Goal: Information Seeking & Learning: Learn about a topic

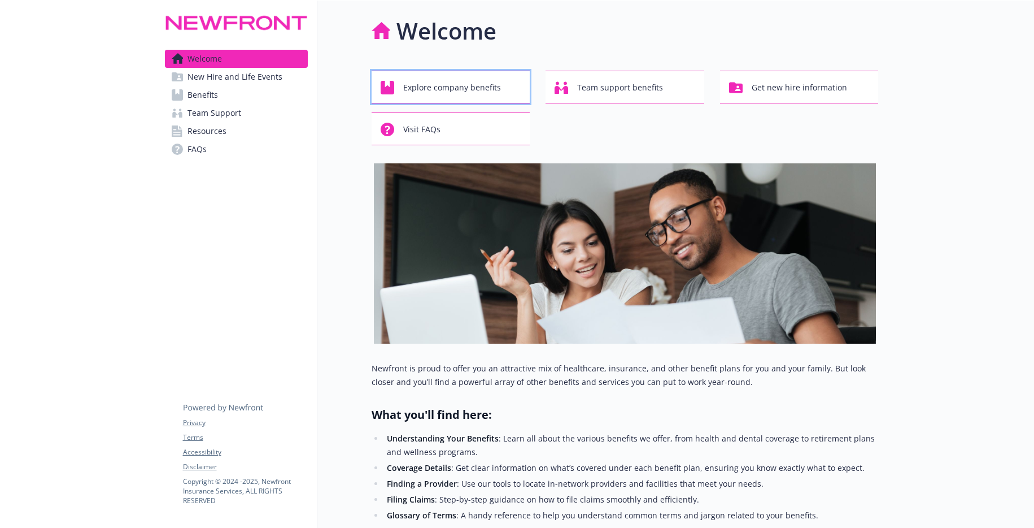
click at [418, 85] on span "Explore company benefits" at bounding box center [452, 87] width 98 height 21
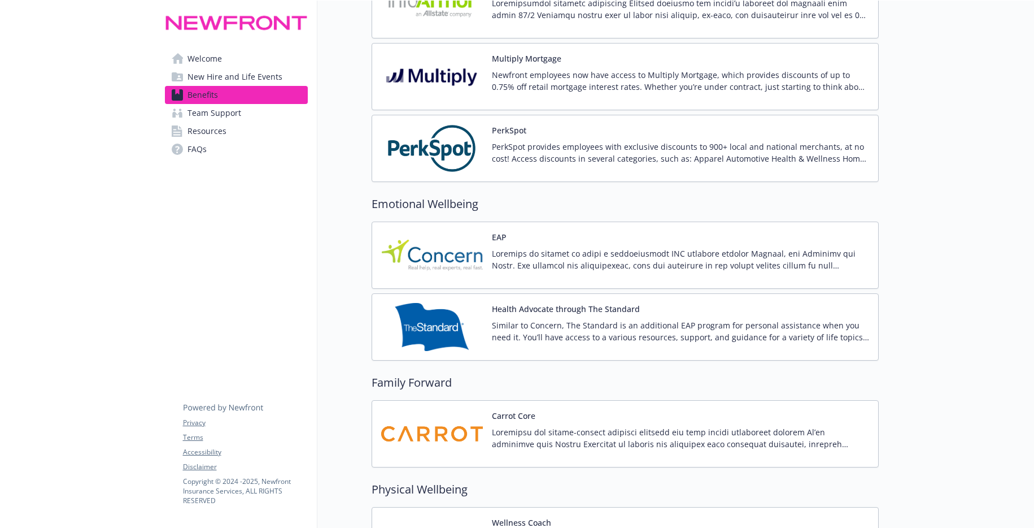
scroll to position [2373, 0]
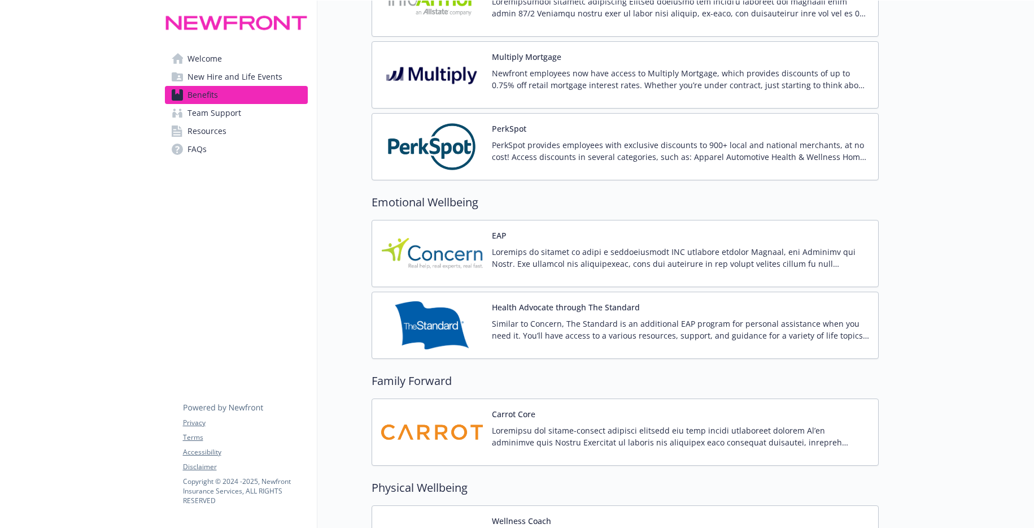
click at [600, 260] on p at bounding box center [680, 258] width 377 height 24
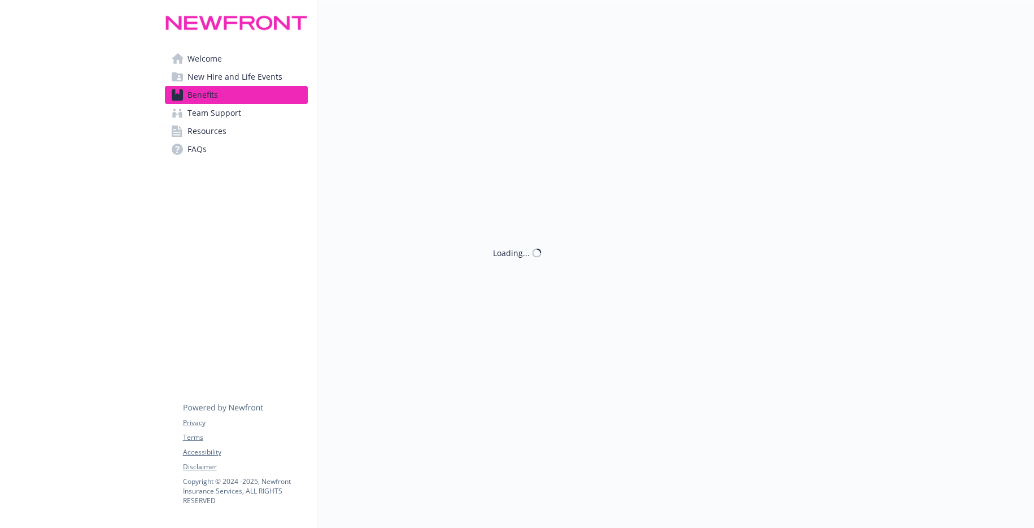
scroll to position [2373, 0]
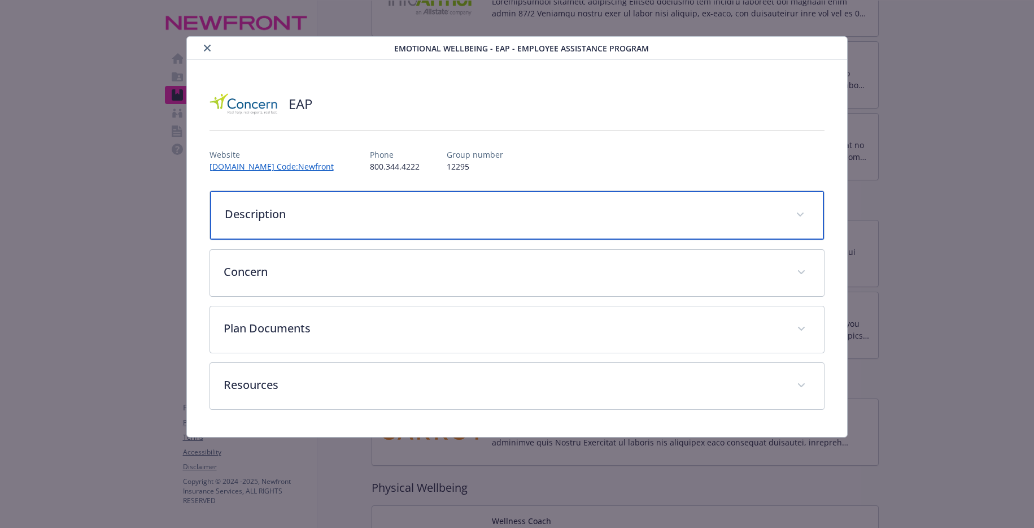
click at [775, 216] on p "Description" at bounding box center [504, 214] width 558 height 17
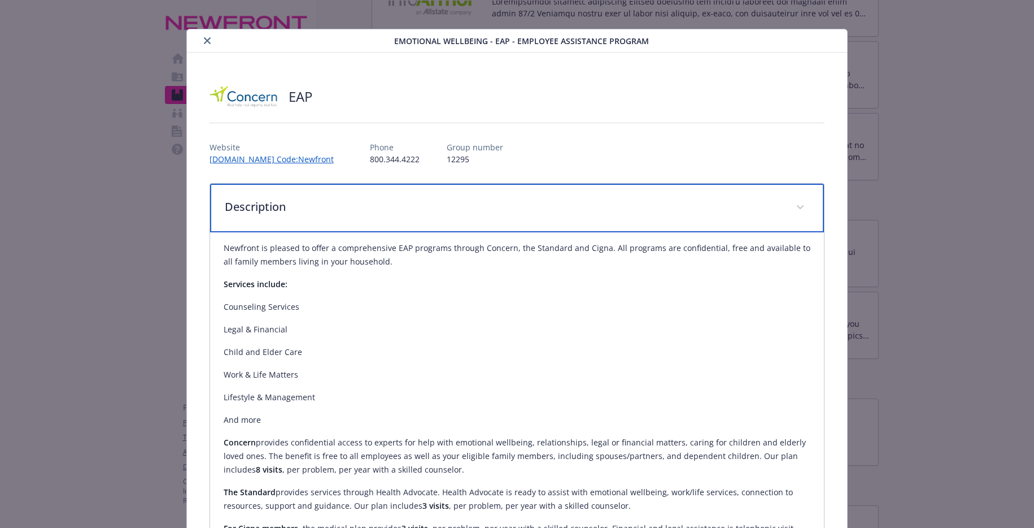
scroll to position [0, 0]
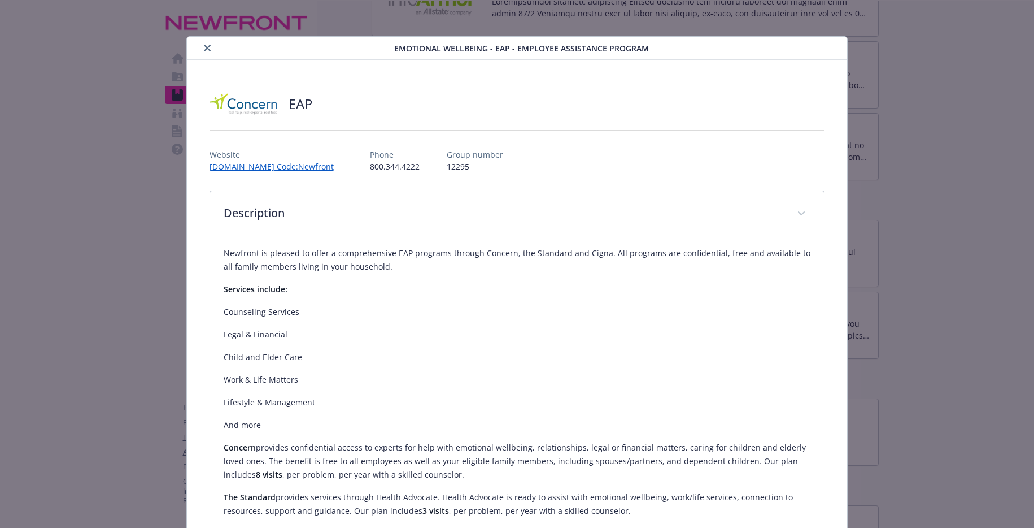
click at [204, 50] on icon "close" at bounding box center [207, 48] width 7 height 7
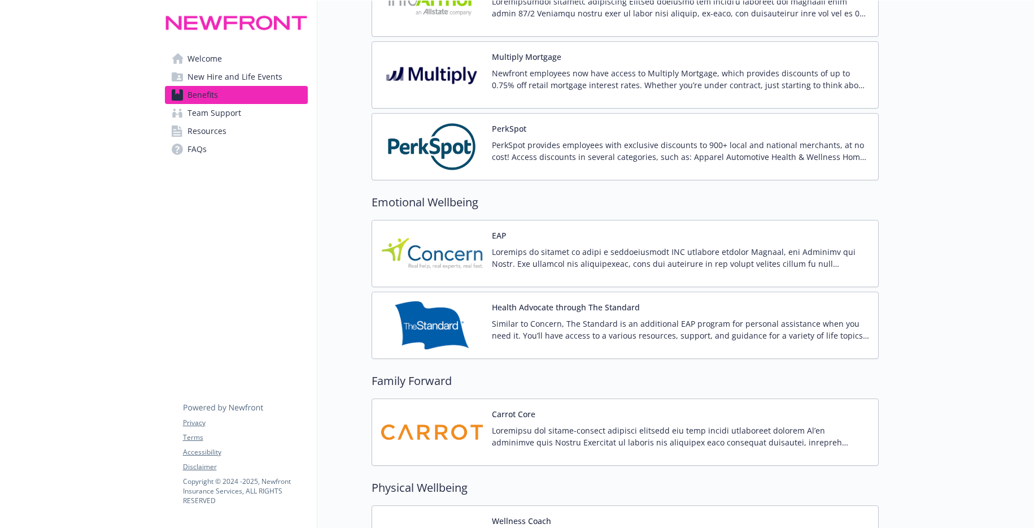
click at [777, 333] on p "Similar to Concern, The Standard is an additional EAP program for personal assi…" at bounding box center [680, 329] width 377 height 24
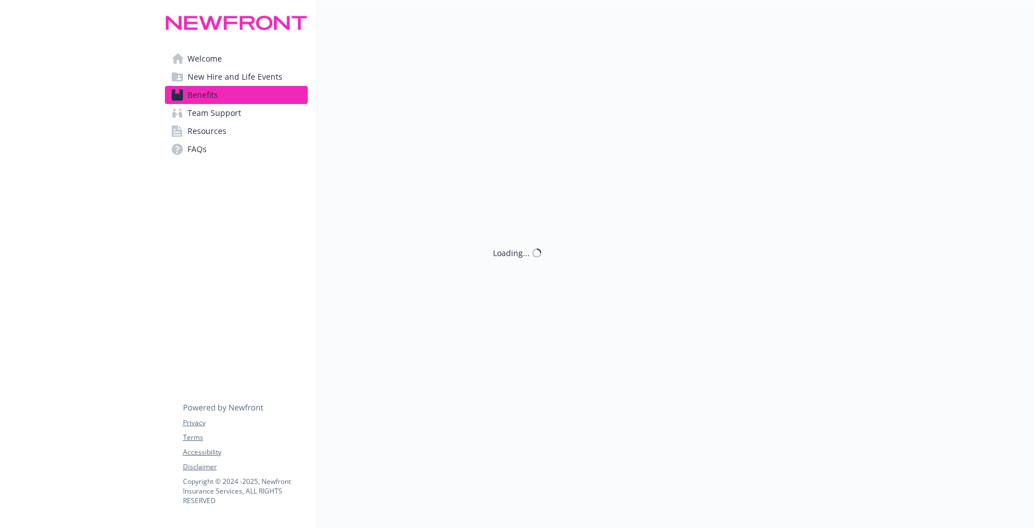
scroll to position [2373, 0]
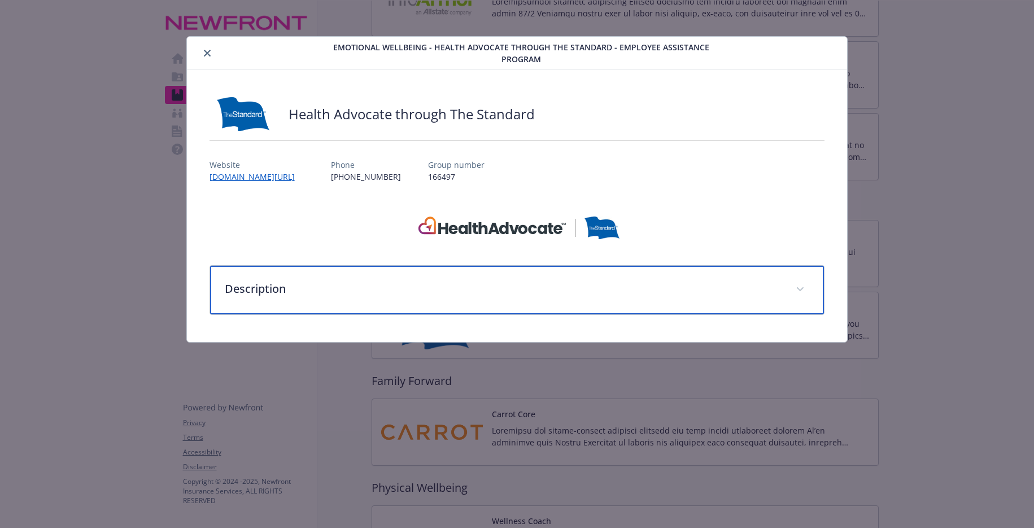
click at [673, 295] on p "Description" at bounding box center [504, 288] width 558 height 17
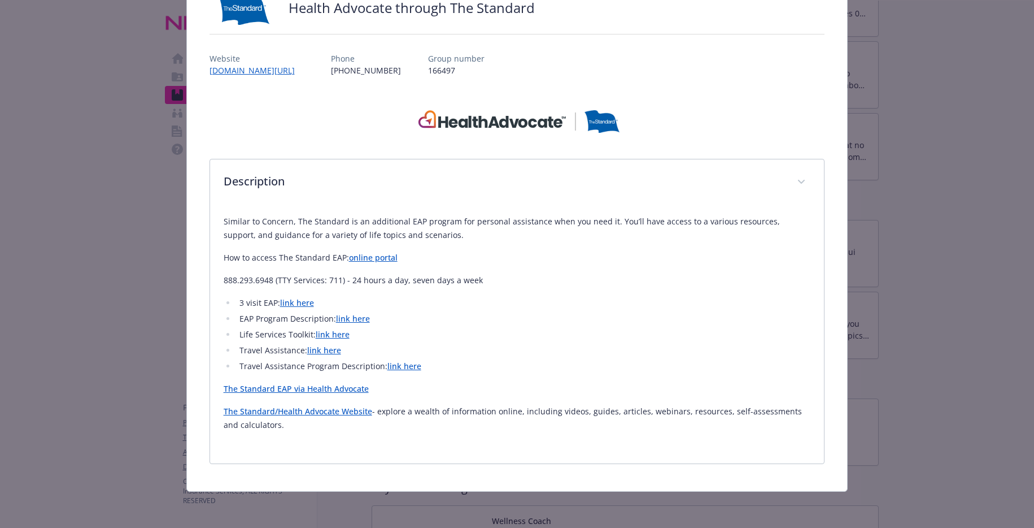
scroll to position [106, 0]
click at [343, 316] on link "link here" at bounding box center [353, 318] width 34 height 11
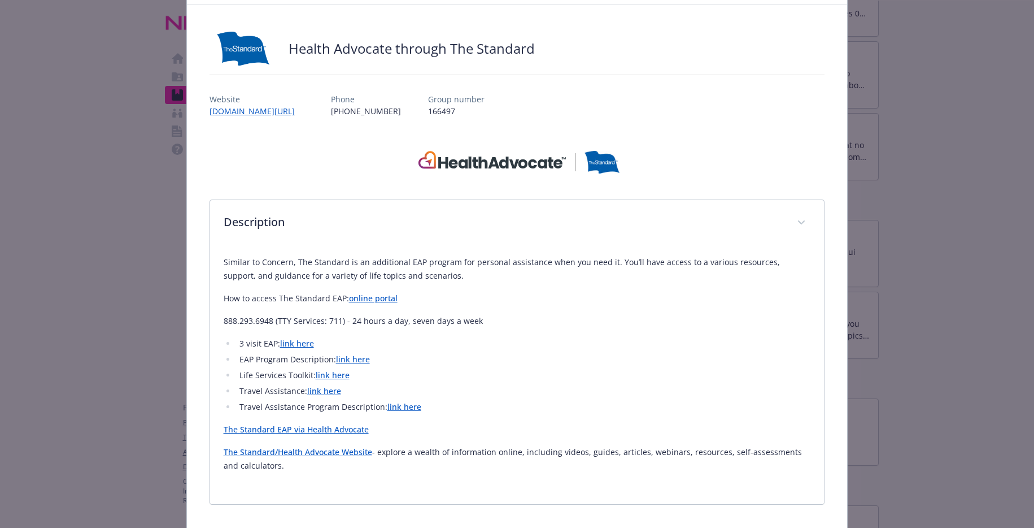
scroll to position [0, 0]
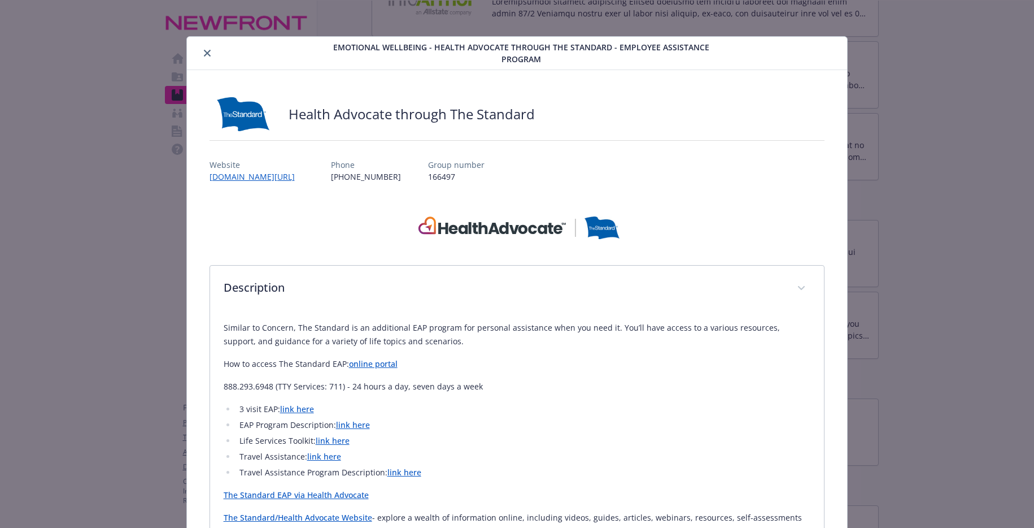
click at [201, 53] on button "close" at bounding box center [208, 53] width 14 height 14
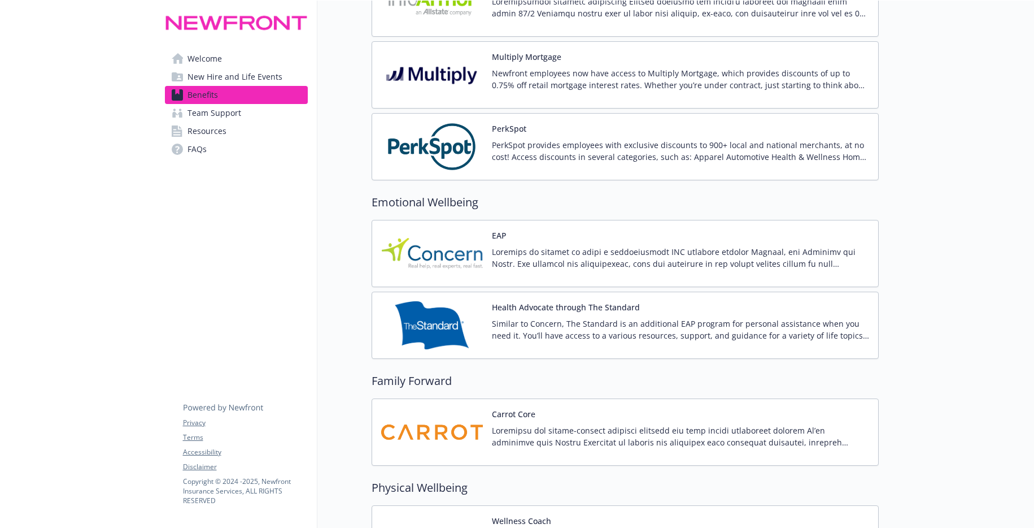
click at [532, 259] on p at bounding box center [680, 258] width 377 height 24
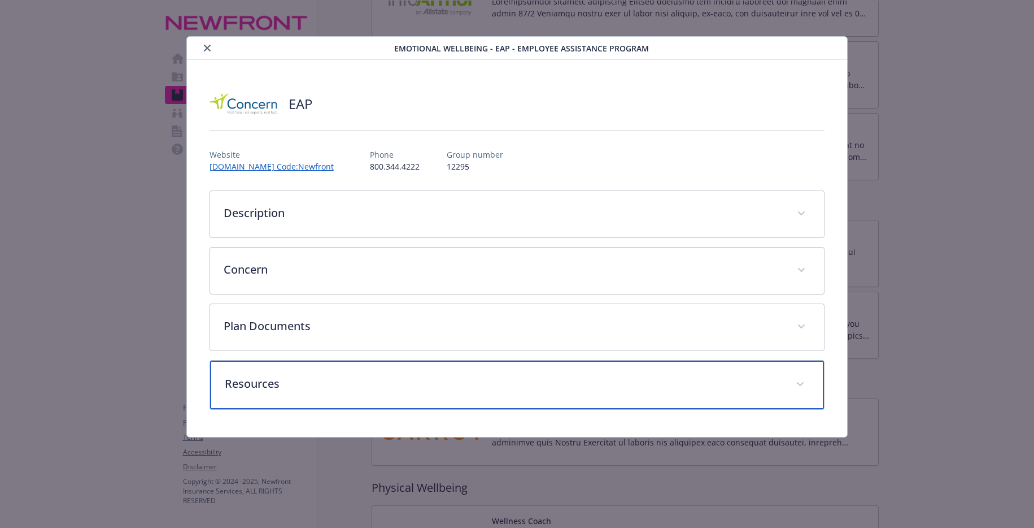
click at [311, 393] on div "Resources" at bounding box center [517, 384] width 615 height 49
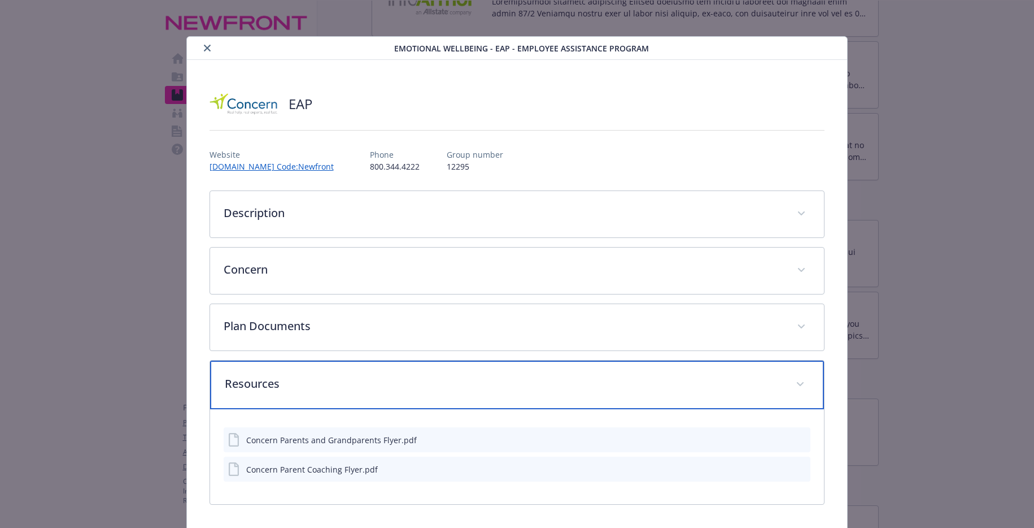
click at [311, 393] on div "Resources" at bounding box center [517, 384] width 615 height 49
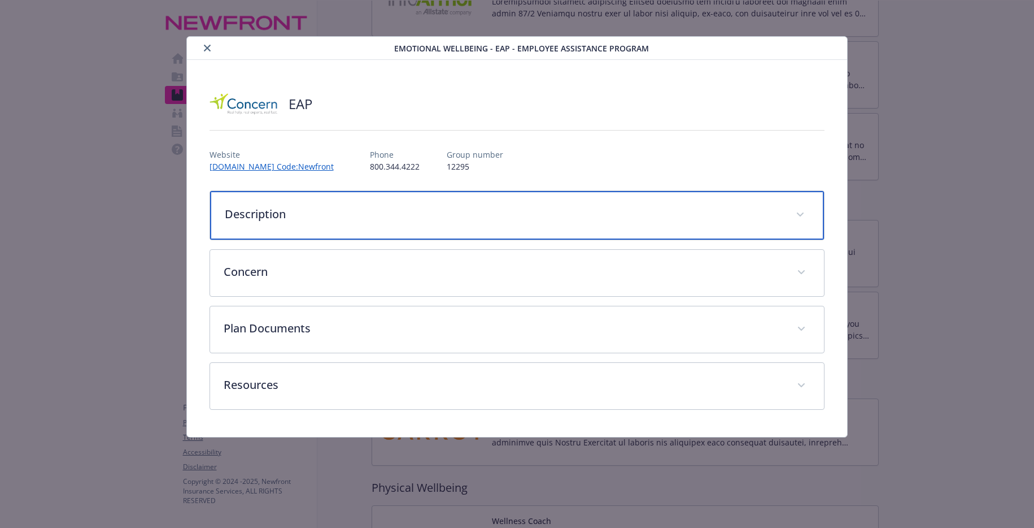
click at [268, 222] on div "Description" at bounding box center [517, 215] width 615 height 49
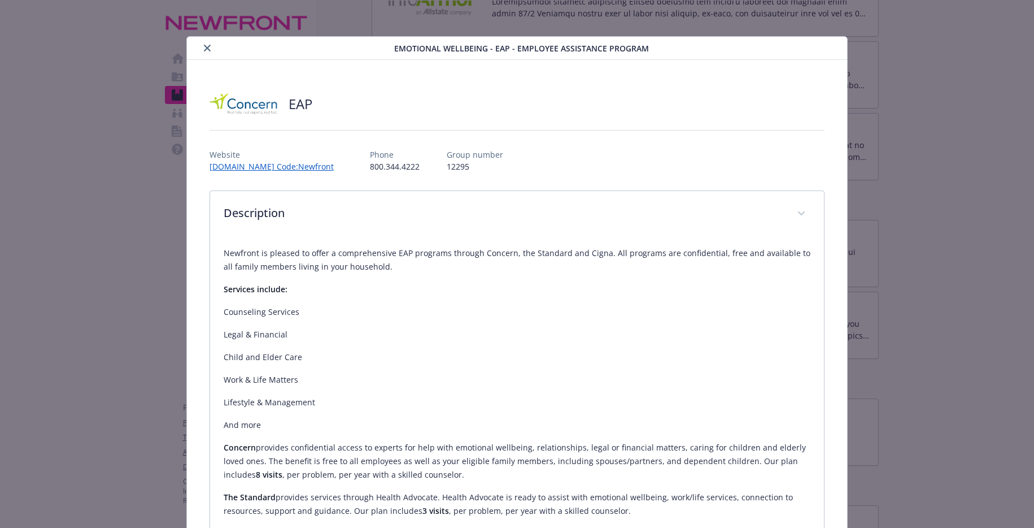
click at [204, 47] on icon "close" at bounding box center [207, 48] width 7 height 7
